Goal: Go to known website: Access a specific website the user already knows

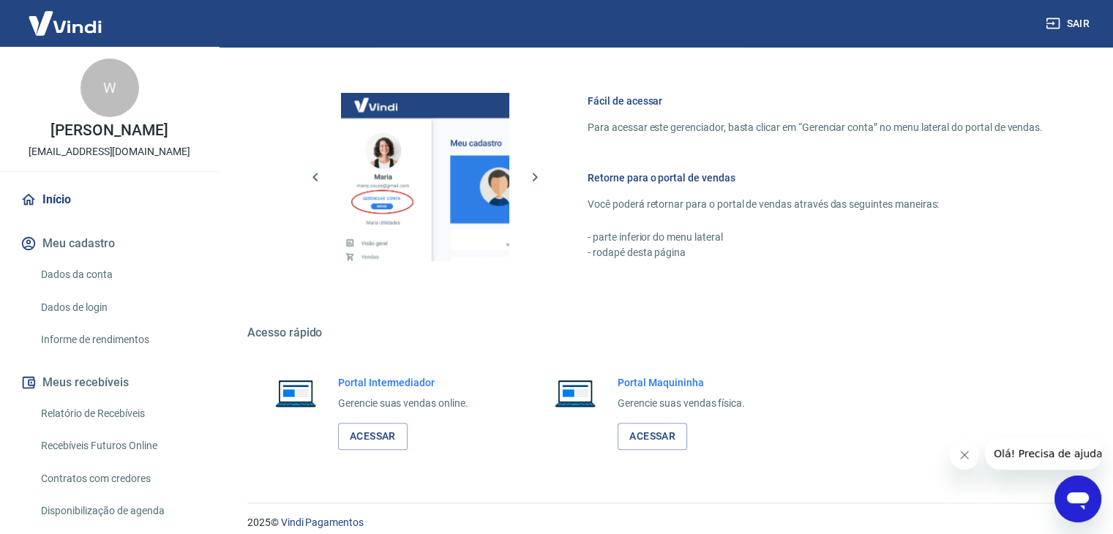
scroll to position [621, 0]
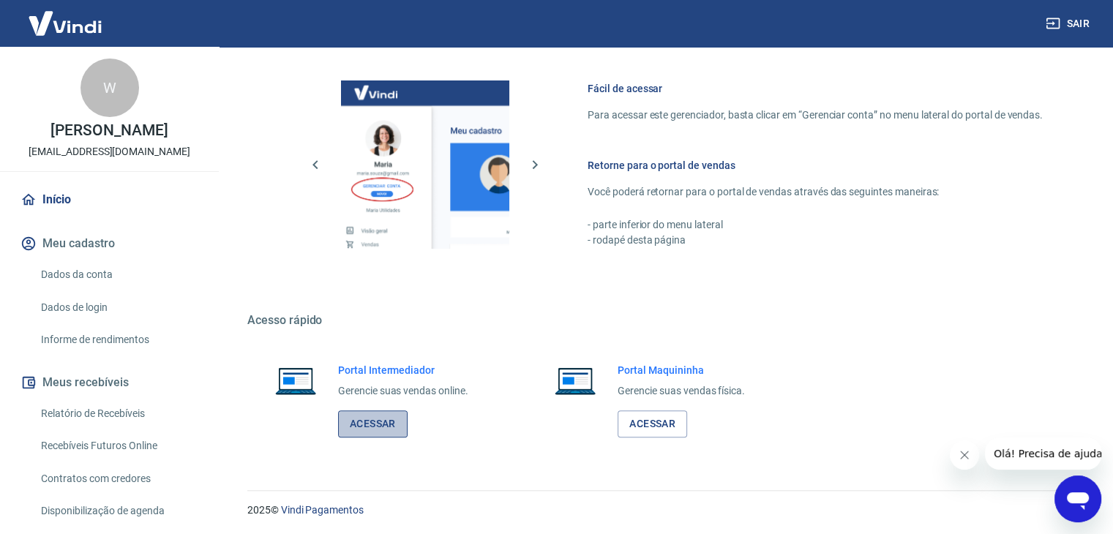
click at [365, 413] on link "Acessar" at bounding box center [373, 424] width 70 height 27
